Goal: Navigation & Orientation: Find specific page/section

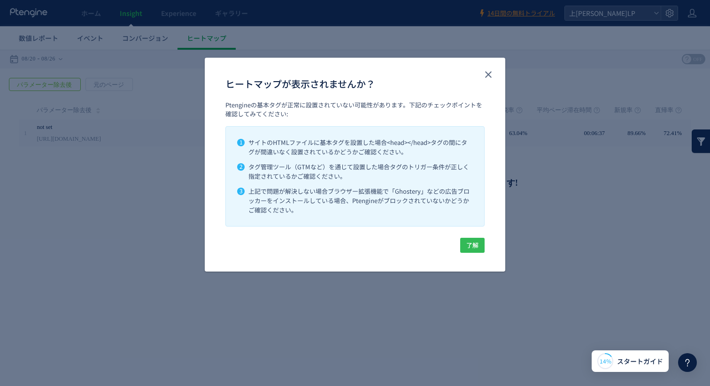
click at [472, 247] on span "了解" at bounding box center [472, 245] width 12 height 15
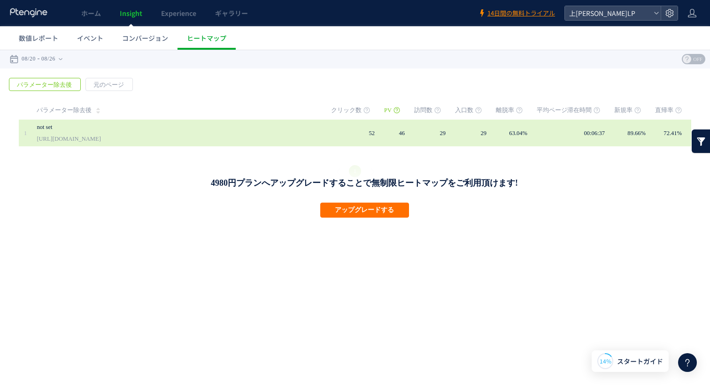
click at [48, 129] on link "not set" at bounding box center [159, 127] width 244 height 11
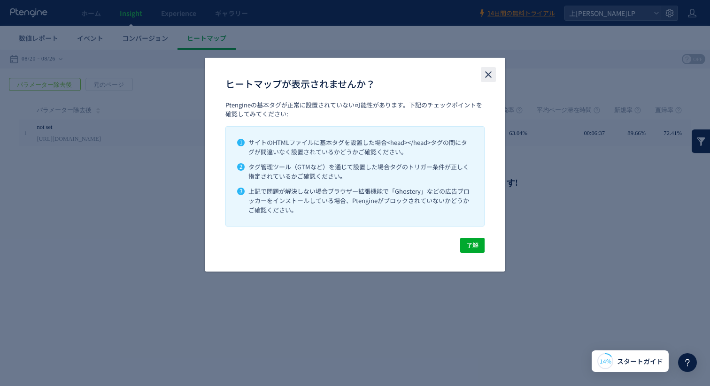
click at [488, 71] on icon "close" at bounding box center [488, 74] width 11 height 11
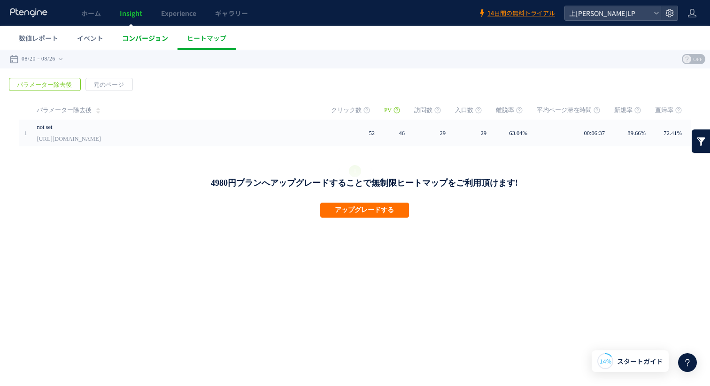
click at [153, 45] on link "コンバージョン" at bounding box center [145, 37] width 65 height 23
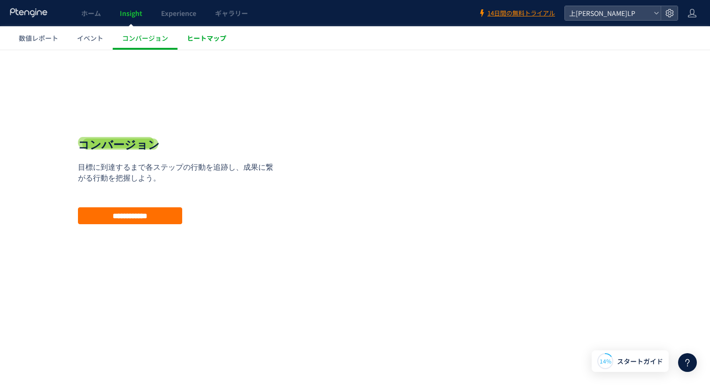
click at [196, 39] on span "ヒートマップ" at bounding box center [206, 37] width 39 height 9
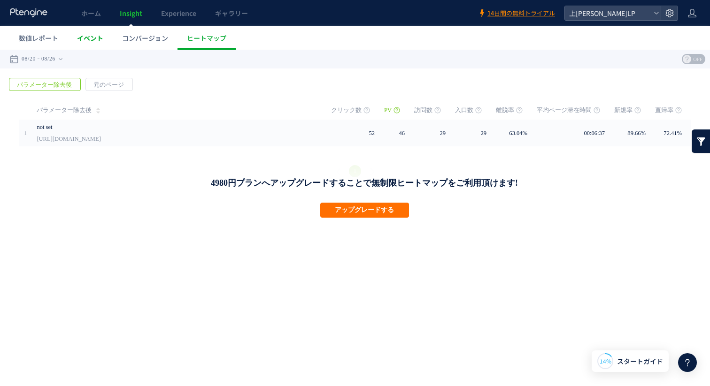
click at [102, 44] on link "イベント" at bounding box center [90, 37] width 45 height 23
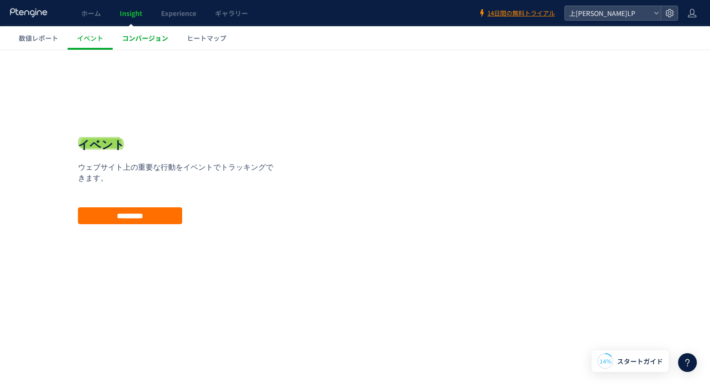
click at [150, 41] on span "コンバージョン" at bounding box center [145, 37] width 46 height 9
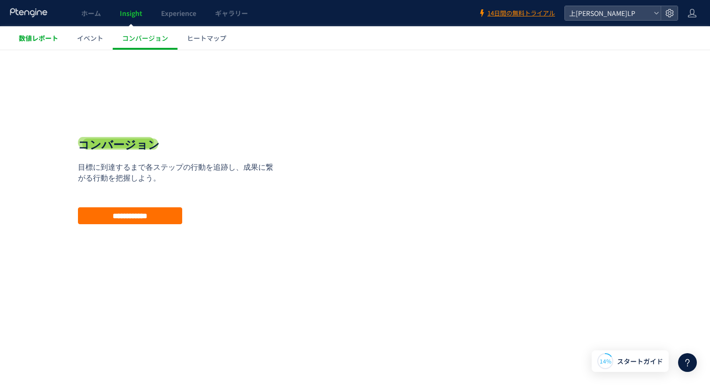
click at [39, 40] on span "数値レポート" at bounding box center [38, 37] width 39 height 9
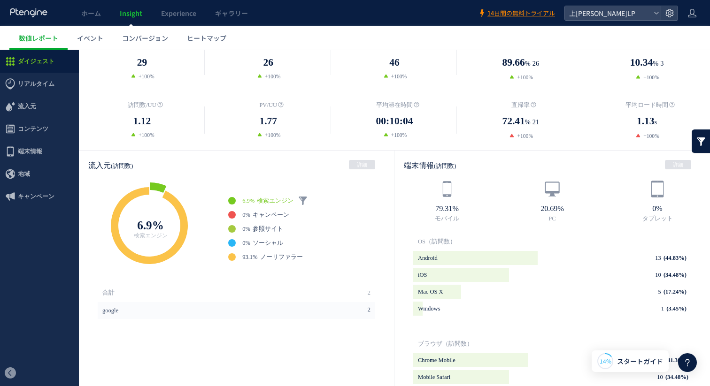
scroll to position [162, 0]
click at [215, 36] on span "ヒートマップ" at bounding box center [206, 37] width 39 height 9
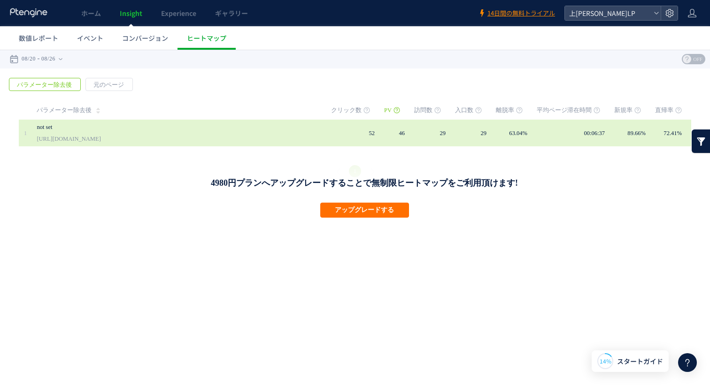
click at [342, 134] on td "52" at bounding box center [357, 133] width 53 height 27
